Goal: Transaction & Acquisition: Purchase product/service

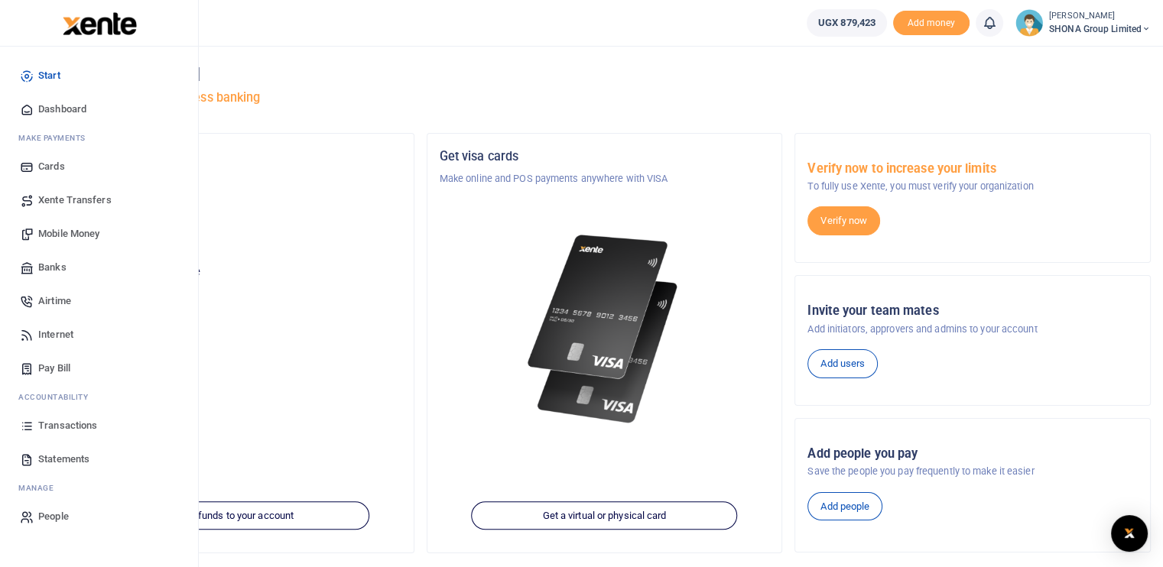
click at [76, 238] on span "Mobile Money" at bounding box center [68, 233] width 61 height 15
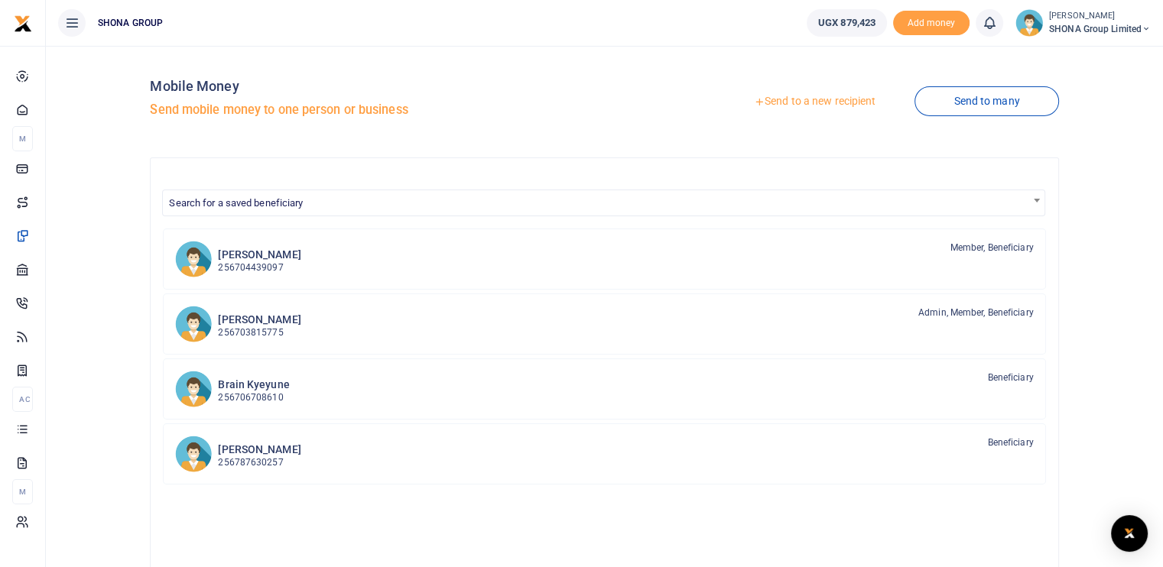
click at [836, 104] on link "Send to a new recipient" at bounding box center [815, 102] width 200 height 28
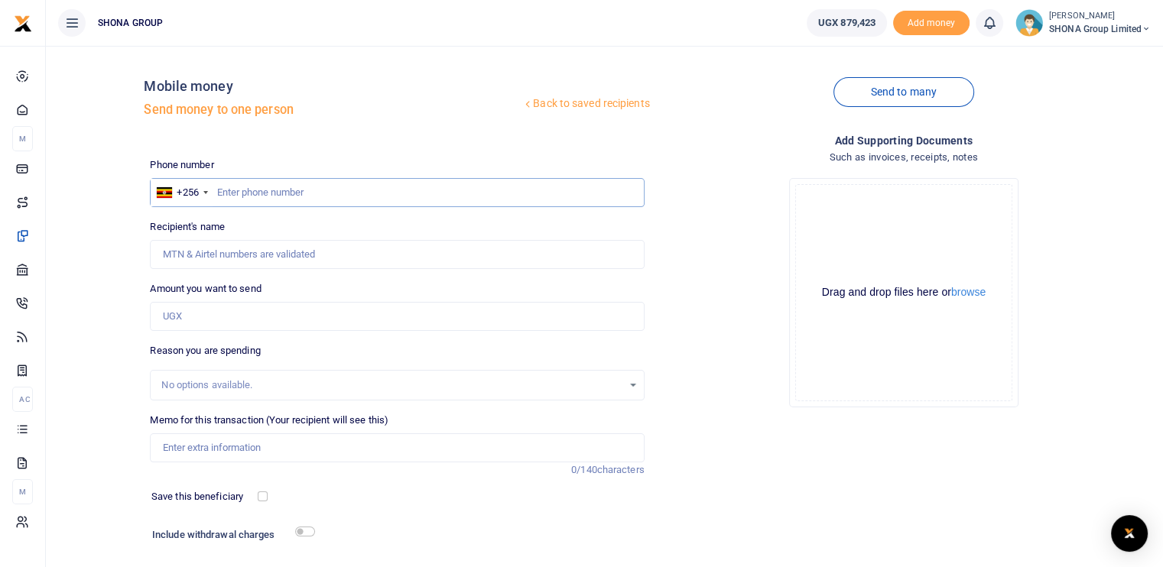
click at [305, 198] on input "text" at bounding box center [397, 192] width 494 height 29
type input "0766529334"
type input "Ndaba Innovation Hub Ltd Ndaba Innovation Hub Ltd"
click at [209, 315] on input "Amount you want to send" at bounding box center [397, 316] width 494 height 29
type input "600,000"
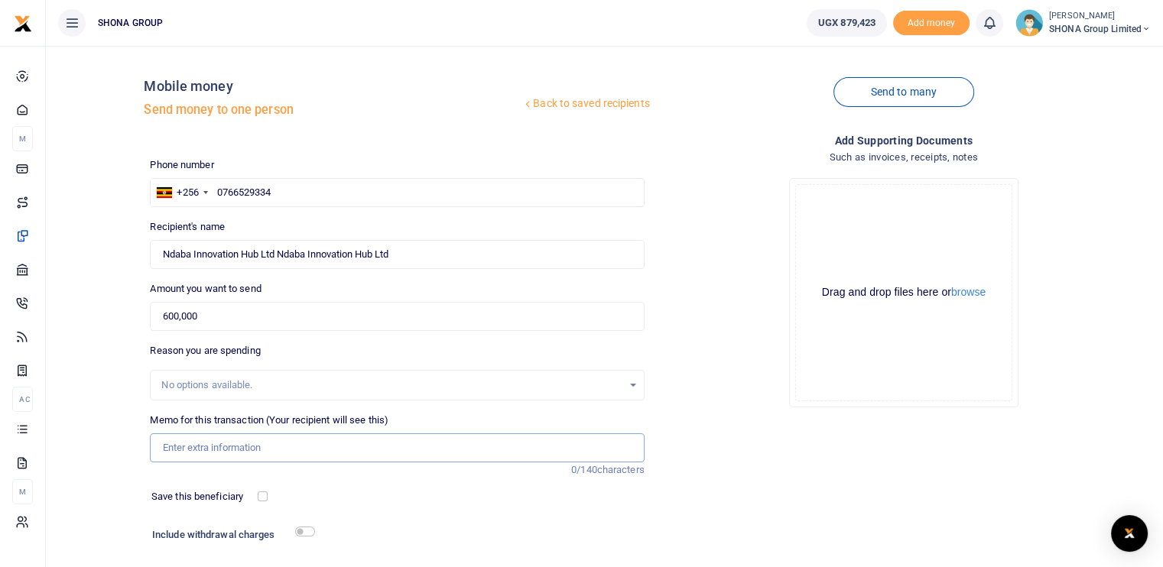
click at [226, 450] on input "Memo for this transaction (Your recipient will see this)" at bounding box center [397, 448] width 494 height 29
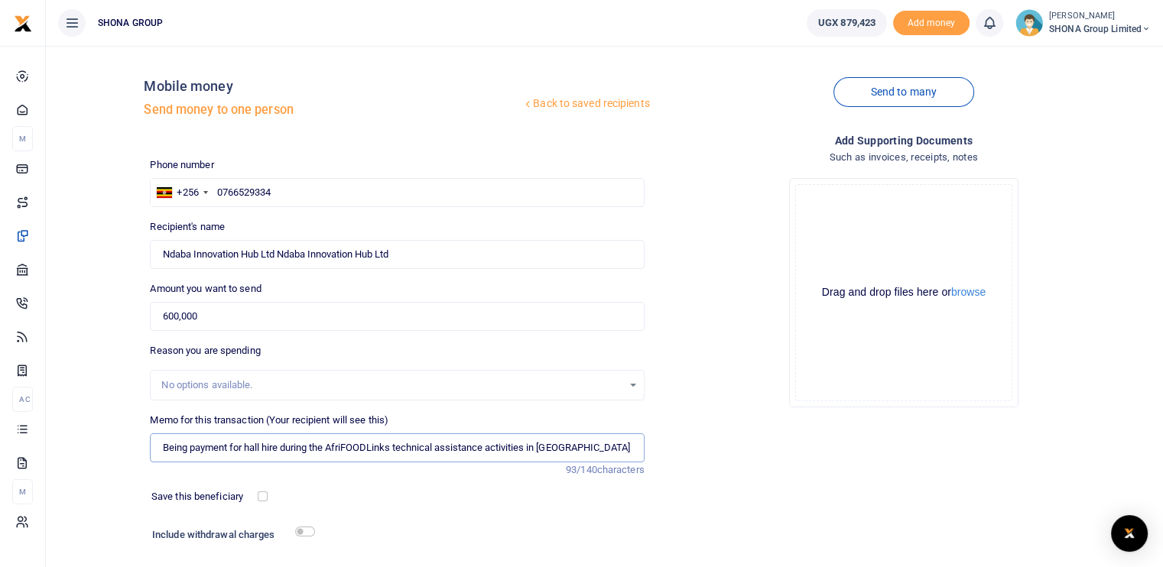
type input "Being payment for hall hire during the AfriFOODLinks technical assistance activ…"
click at [419, 476] on div "Memo for this transaction (Your recipient will see this) Being payment for hall…" at bounding box center [397, 445] width 506 height 65
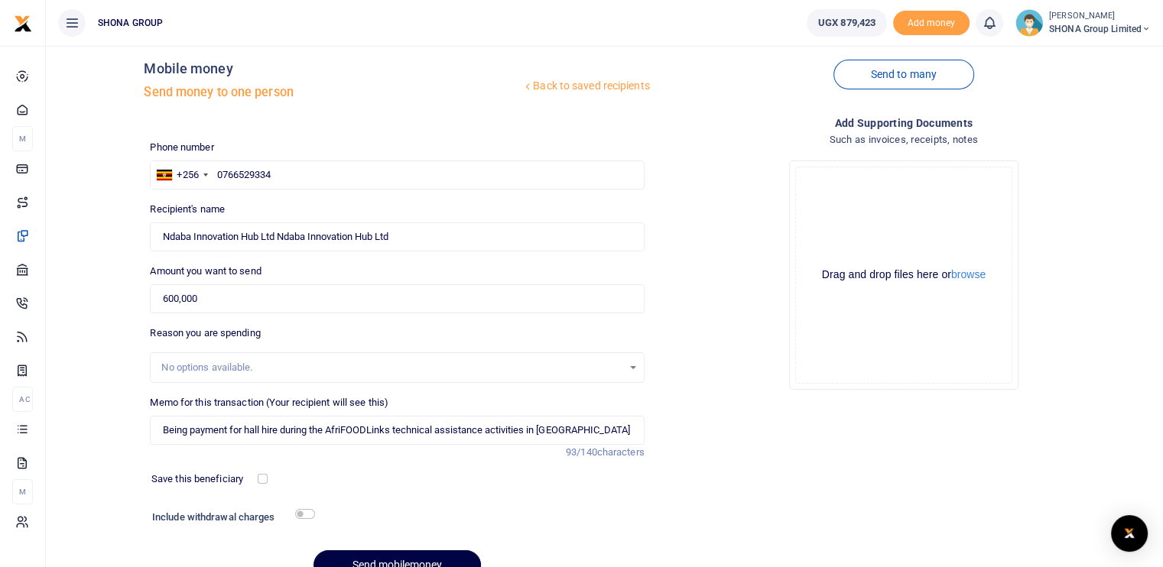
scroll to position [94, 0]
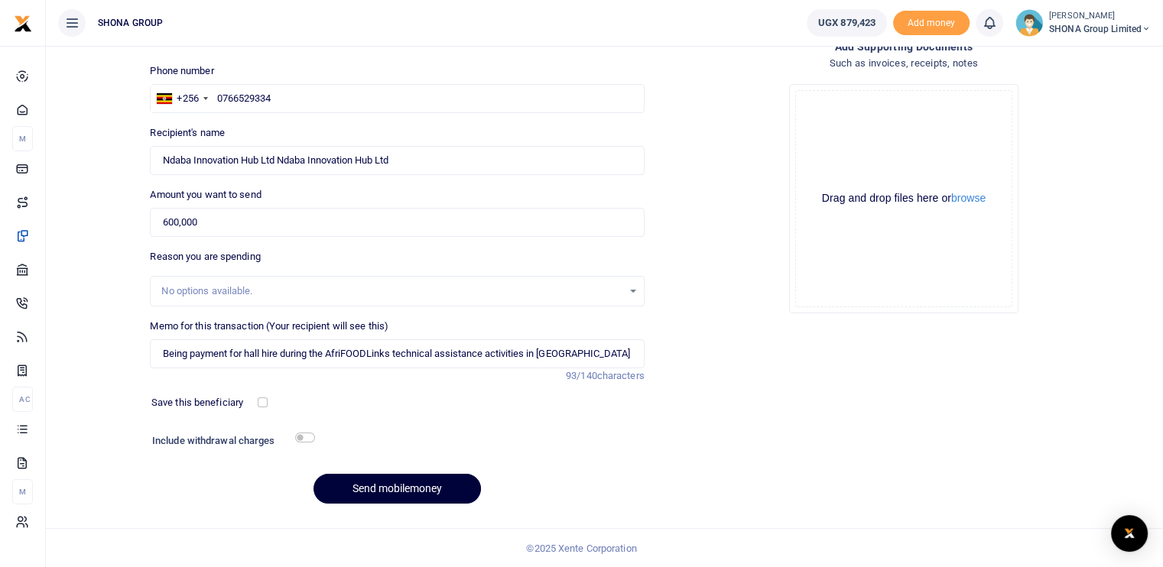
click at [396, 491] on button "Send mobilemoney" at bounding box center [396, 489] width 167 height 30
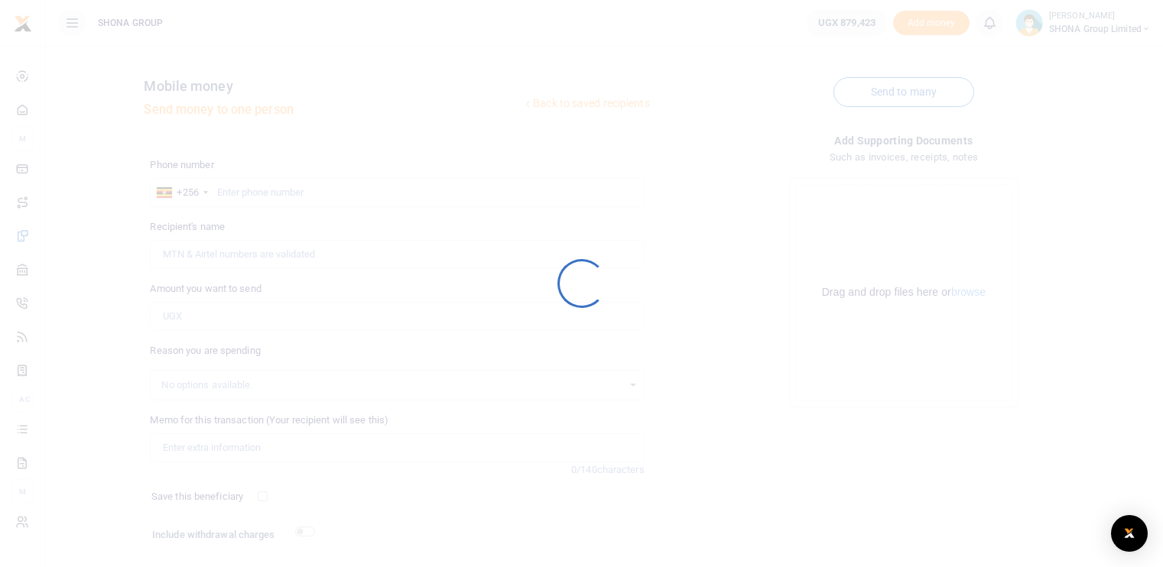
scroll to position [94, 0]
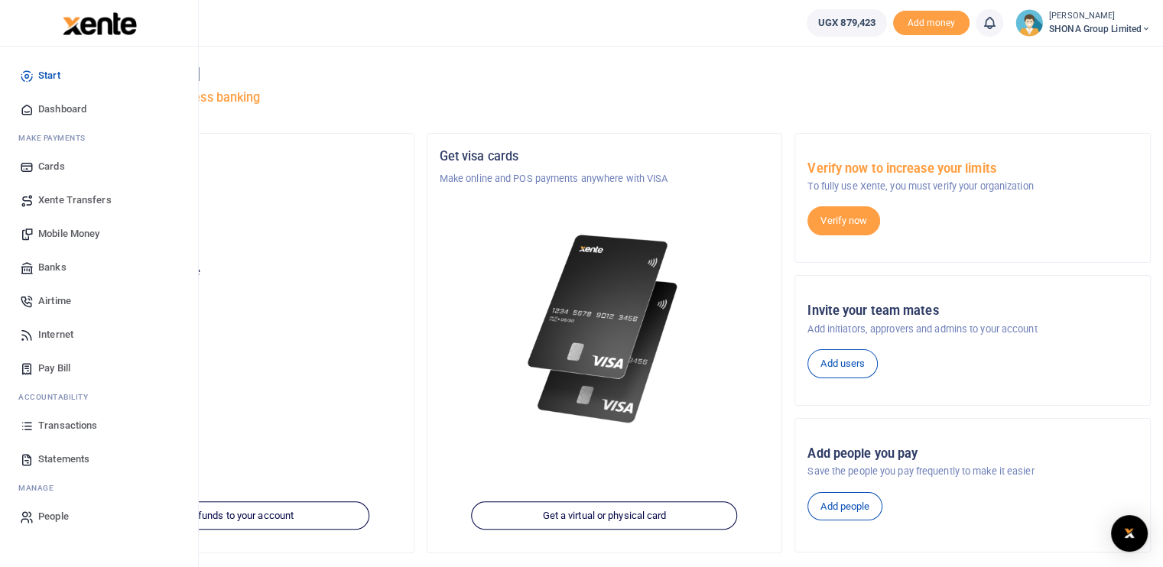
click at [67, 232] on span "Mobile Money" at bounding box center [68, 233] width 61 height 15
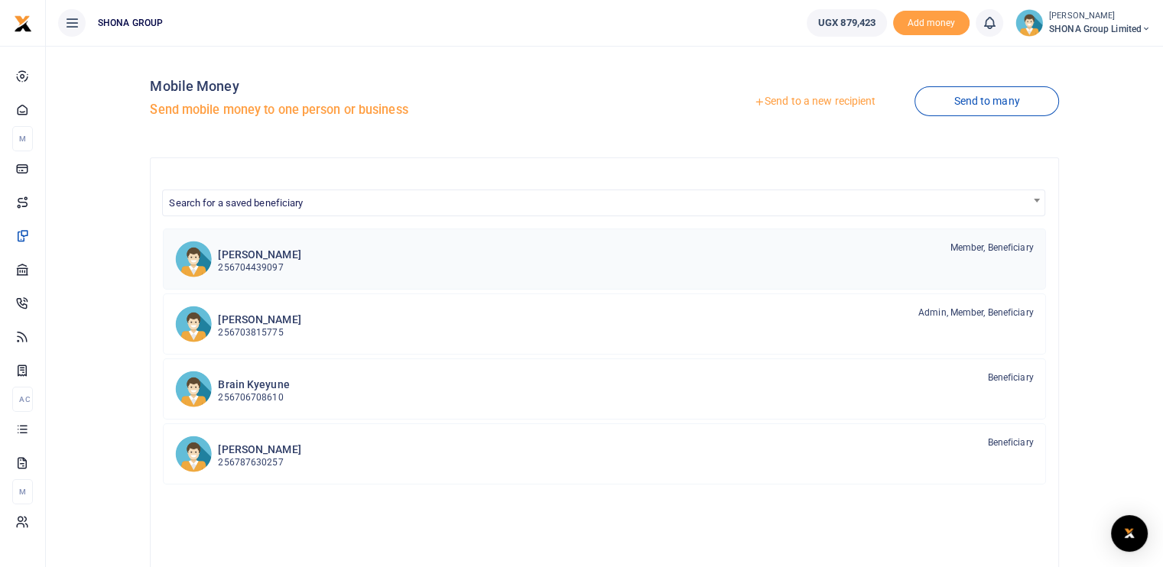
click at [234, 258] on h6 "[PERSON_NAME]" at bounding box center [259, 254] width 83 height 13
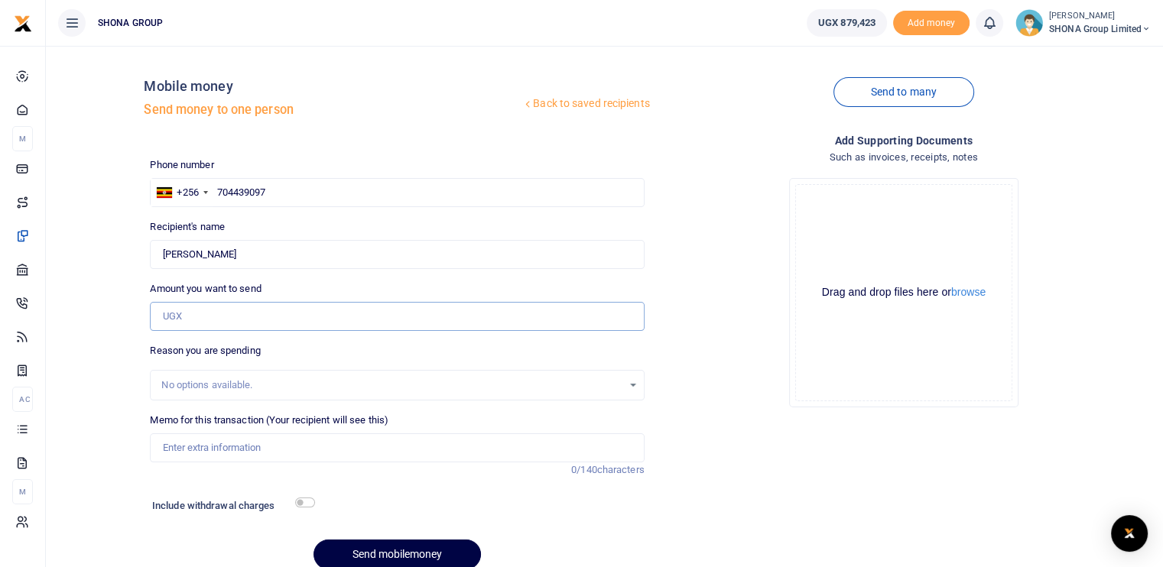
click at [221, 314] on input "Amount you want to send" at bounding box center [397, 316] width 494 height 29
type input "140,000"
click at [179, 452] on input "Memo for this transaction (Your recipient will see this)" at bounding box center [397, 448] width 494 height 29
drag, startPoint x: 492, startPoint y: 449, endPoint x: 166, endPoint y: 444, distance: 325.8
click at [166, 444] on input "Being reimbursement for an over charge on the salary advance payments" at bounding box center [397, 448] width 494 height 29
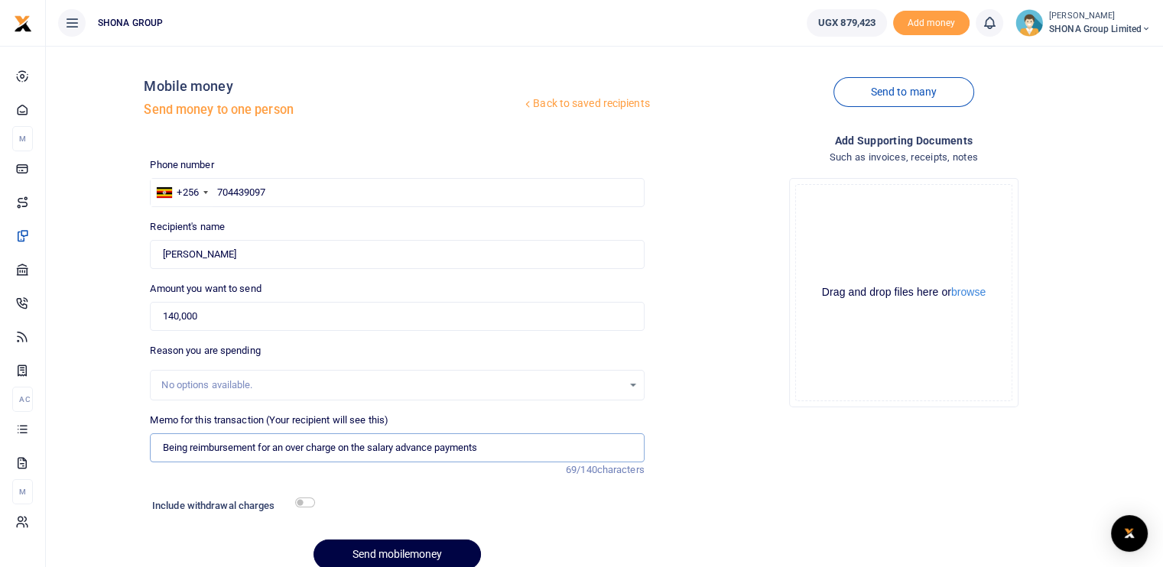
click at [181, 450] on input "Being reimbursement for an over charge on the salary advance payments" at bounding box center [397, 448] width 494 height 29
drag, startPoint x: 384, startPoint y: 453, endPoint x: 164, endPoint y: 452, distance: 220.2
click at [164, 452] on input "Being reimbursement for an over charge on the salary advance payments" at bounding box center [397, 448] width 494 height 29
click at [440, 447] on input "Being reimbursement for an over charge on the salary advance payments" at bounding box center [397, 448] width 494 height 29
type input "Being reimbursement for an over charge on the salary advance repayments"
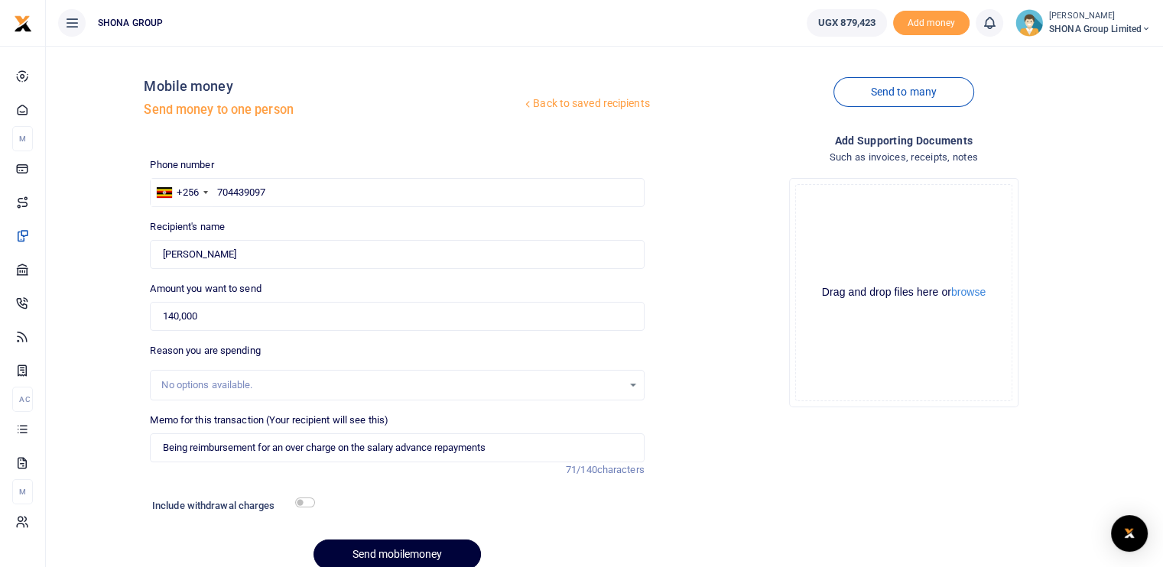
click at [408, 556] on button "Send mobilemoney" at bounding box center [396, 555] width 167 height 30
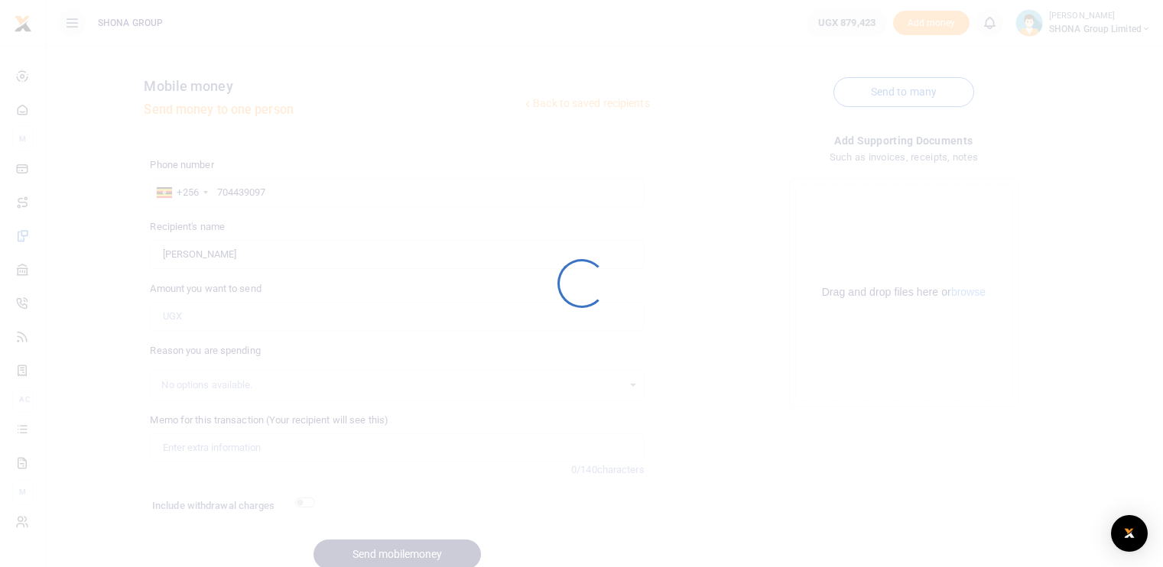
scroll to position [65, 0]
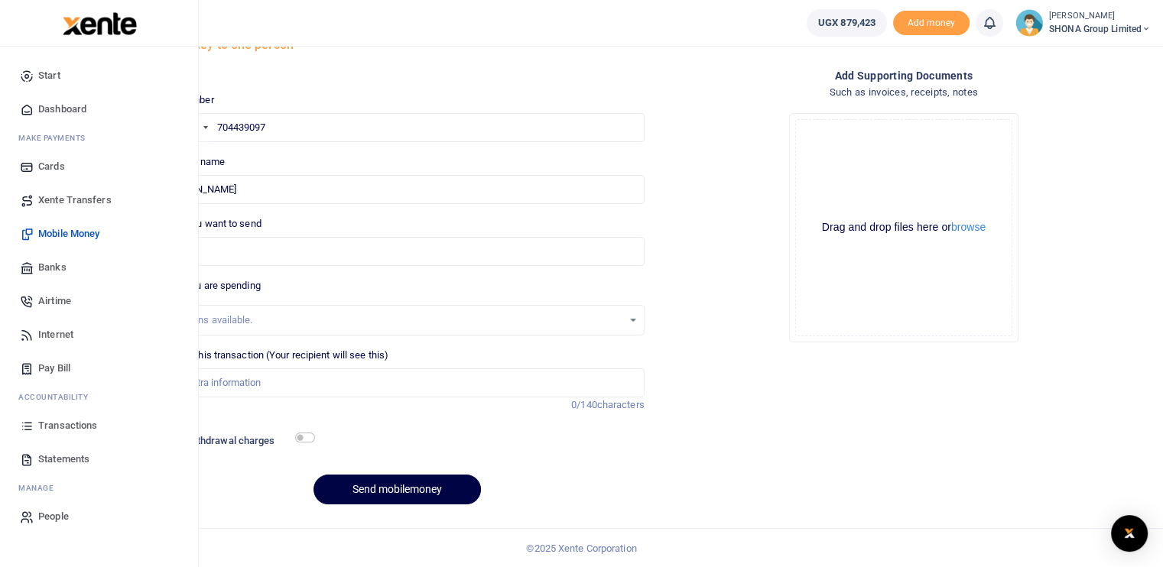
click at [55, 421] on span "Transactions" at bounding box center [67, 425] width 59 height 15
